Goal: Information Seeking & Learning: Learn about a topic

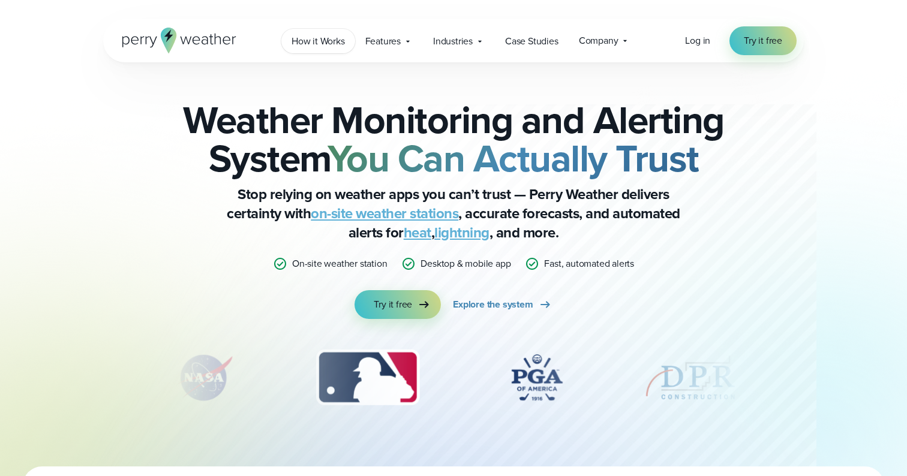
click at [331, 44] on span "How it Works" at bounding box center [318, 41] width 53 height 14
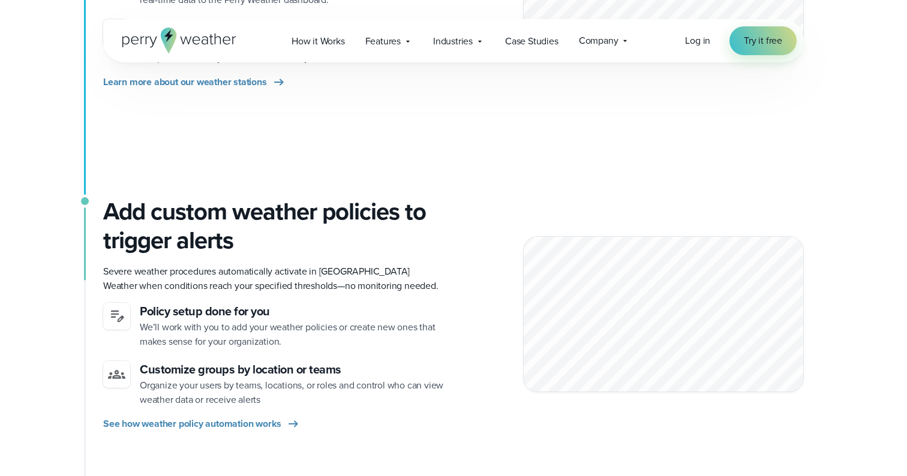
scroll to position [502, 0]
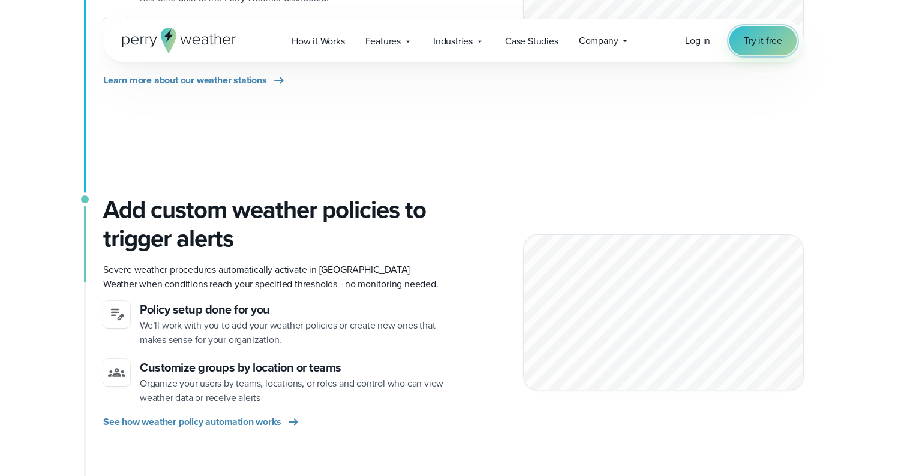
click at [759, 43] on span "Try it free" at bounding box center [763, 41] width 38 height 14
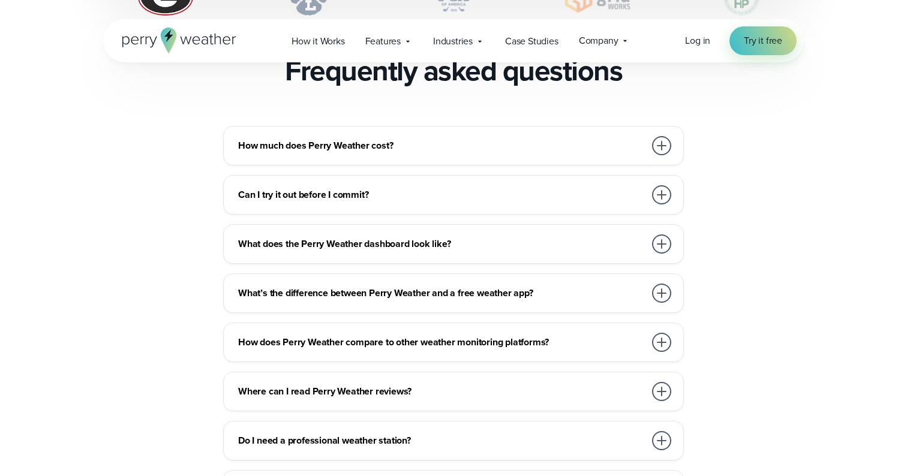
scroll to position [2634, 0]
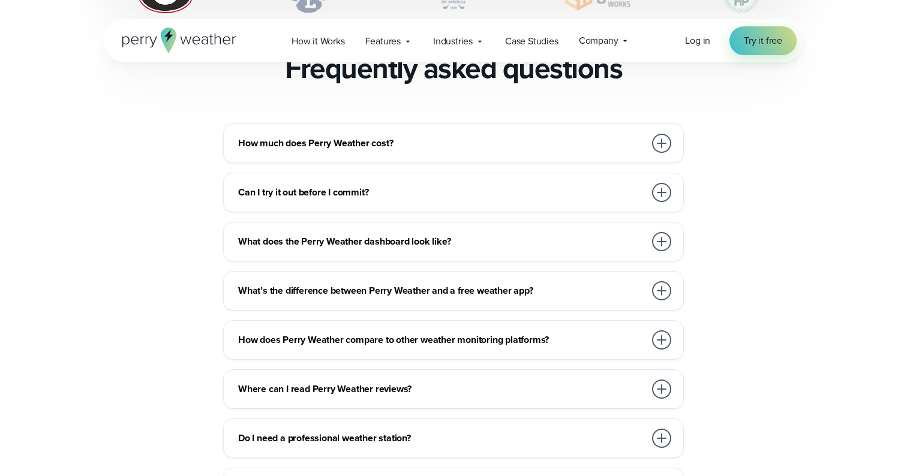
click at [278, 185] on h3 "Can I try it out before I commit?" at bounding box center [441, 192] width 407 height 14
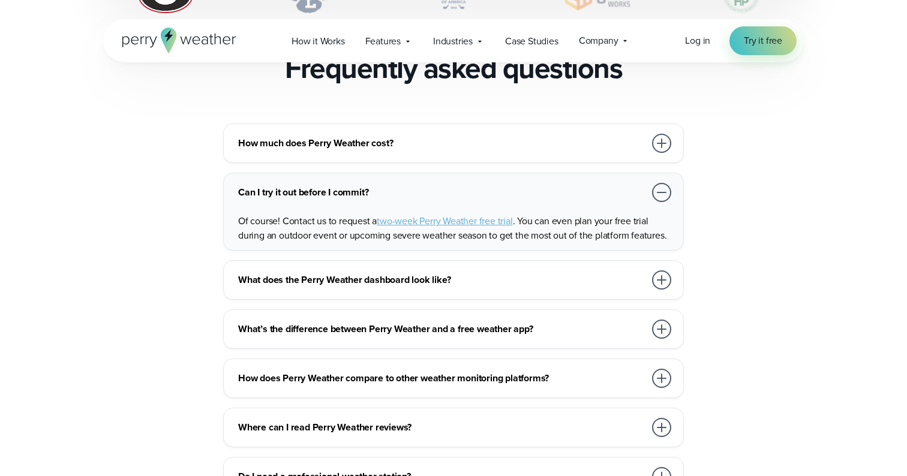
click at [277, 124] on div "How much does Perry Weather cost? We work with organizations large and small, f…" at bounding box center [453, 144] width 461 height 40
click at [295, 136] on h3 "How much does Perry Weather cost?" at bounding box center [441, 143] width 407 height 14
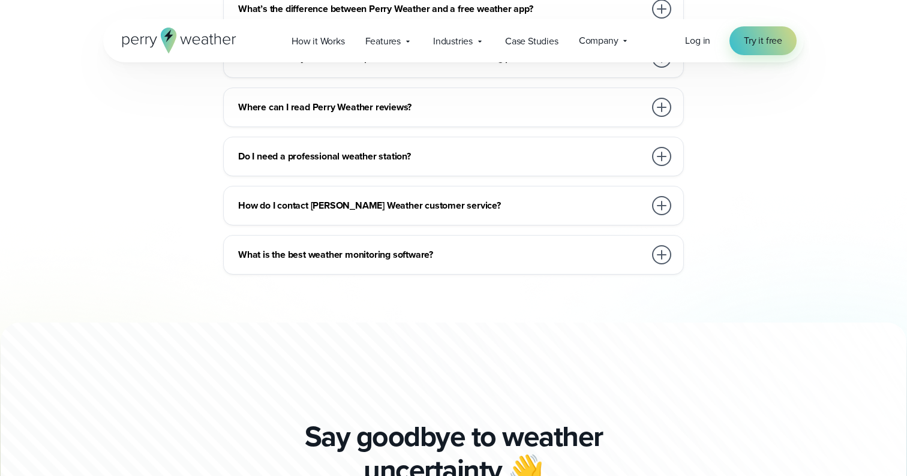
scroll to position [2992, 0]
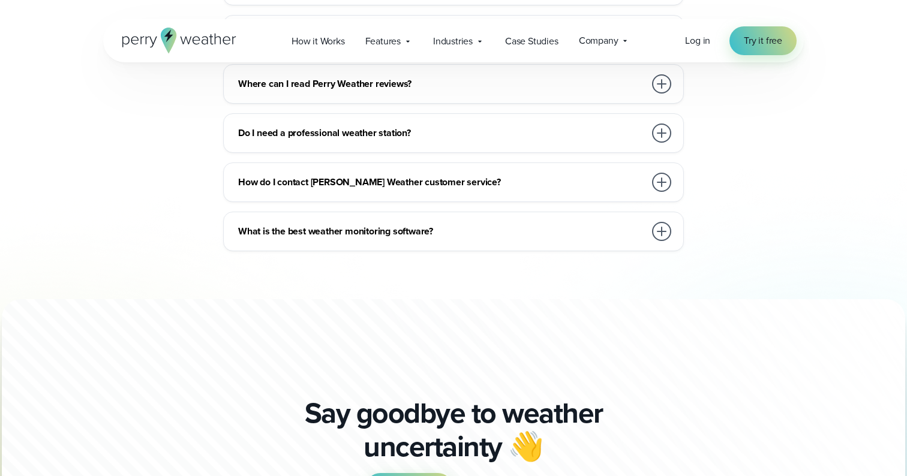
click at [271, 121] on div "Do I need a professional weather station?" at bounding box center [456, 133] width 436 height 24
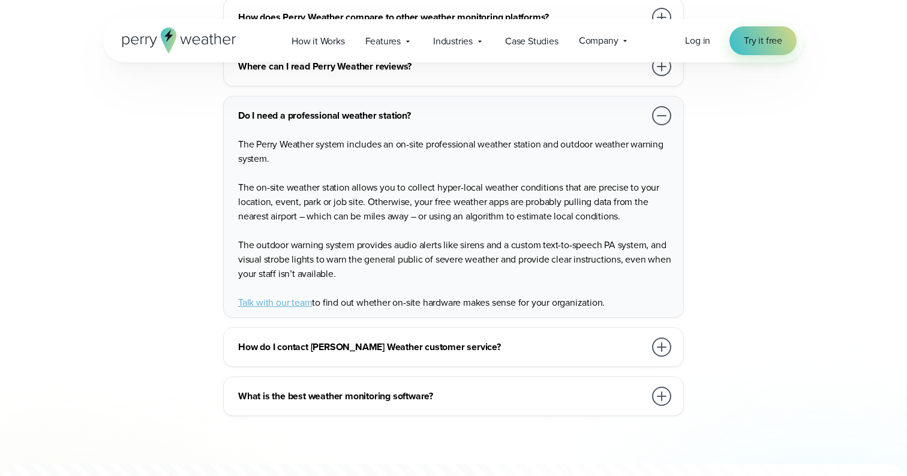
scroll to position [2957, 0]
